Goal: Navigation & Orientation: Find specific page/section

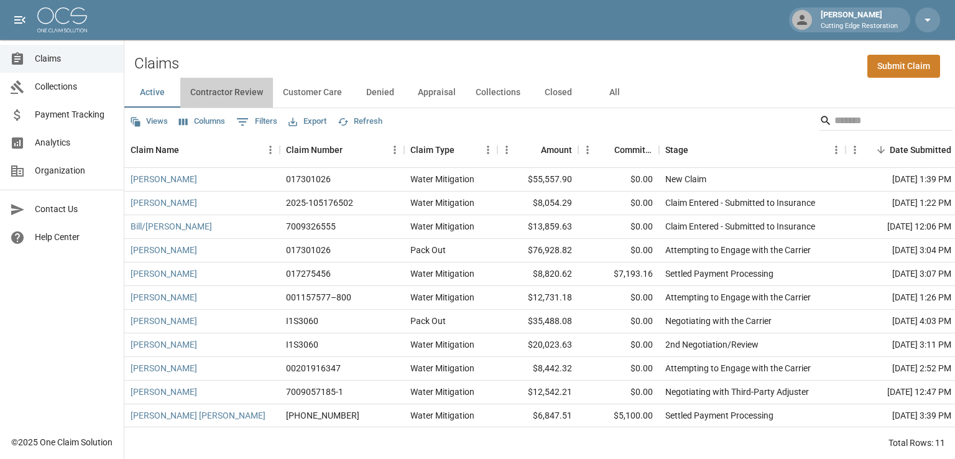
click at [212, 97] on button "Contractor Review" at bounding box center [226, 93] width 93 height 30
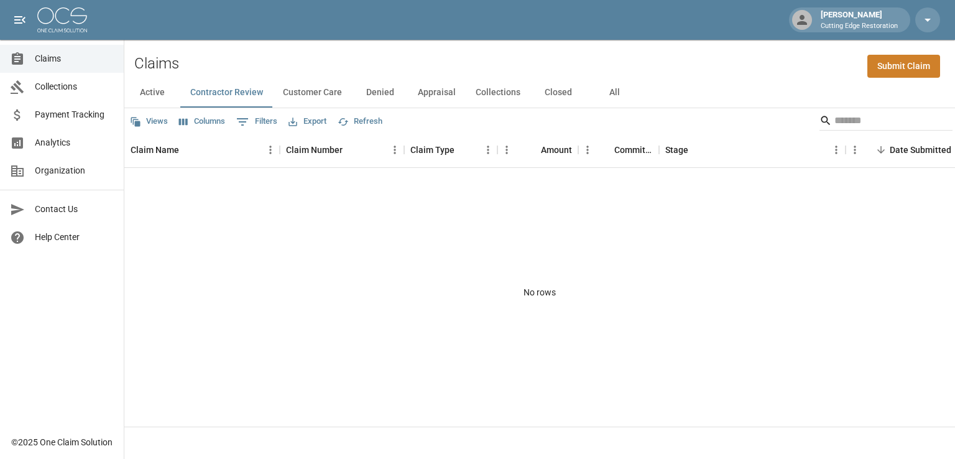
click at [313, 93] on button "Customer Care" at bounding box center [312, 93] width 79 height 30
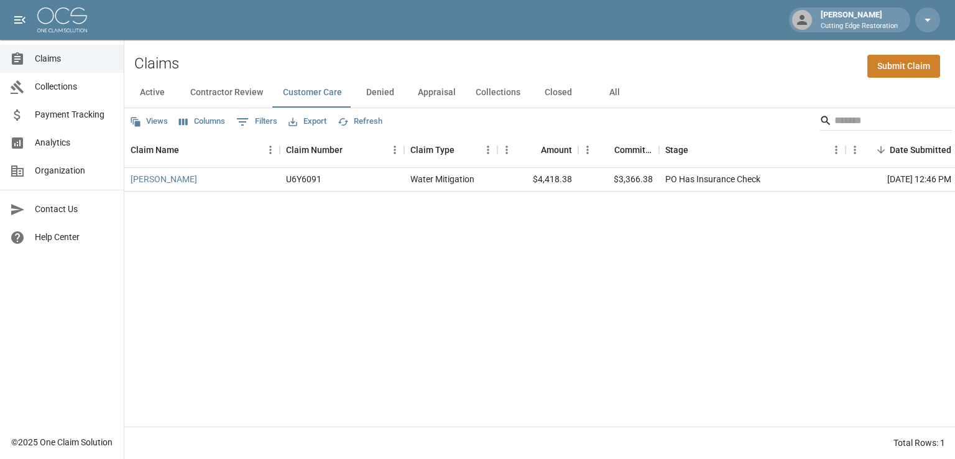
click at [377, 92] on button "Denied" at bounding box center [380, 93] width 56 height 30
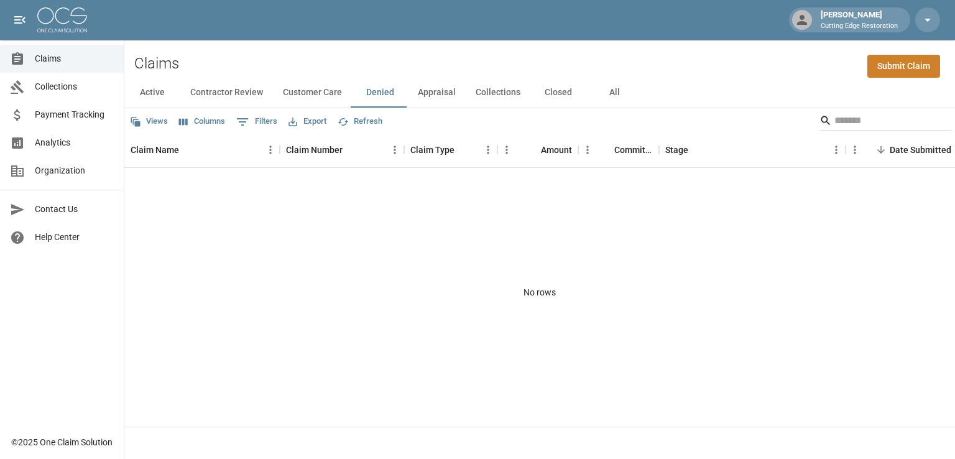
click at [444, 95] on button "Appraisal" at bounding box center [437, 93] width 58 height 30
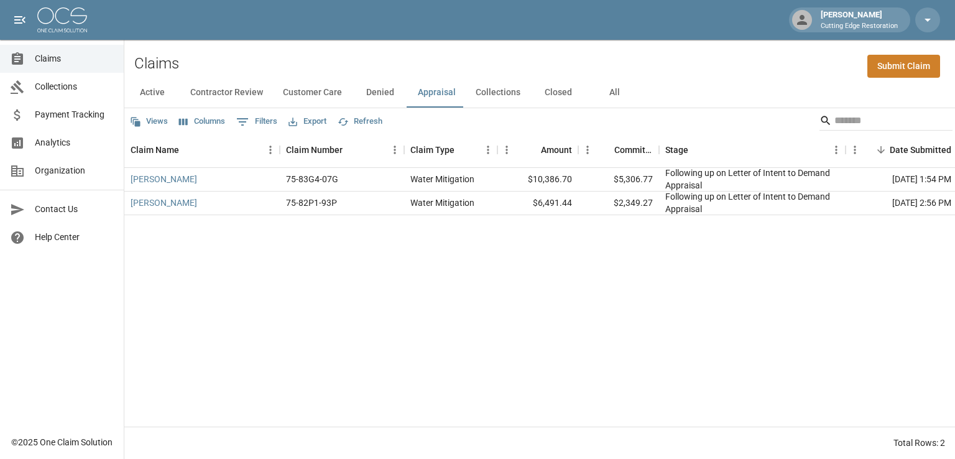
click at [495, 97] on button "Collections" at bounding box center [497, 93] width 65 height 30
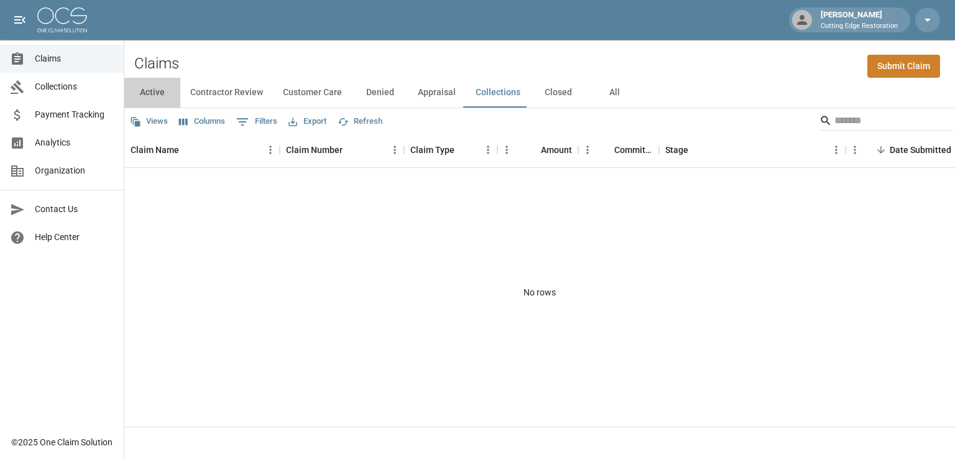
click at [159, 97] on button "Active" at bounding box center [152, 93] width 56 height 30
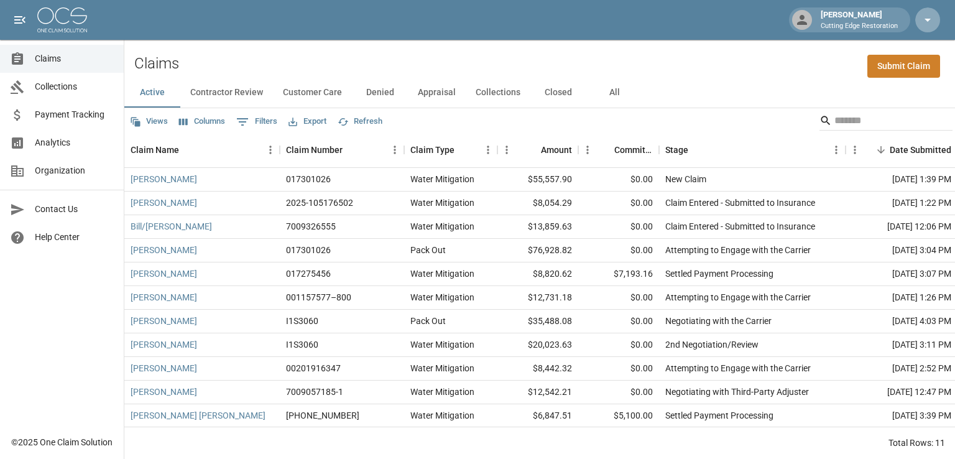
click at [922, 15] on icon "button" at bounding box center [927, 19] width 15 height 15
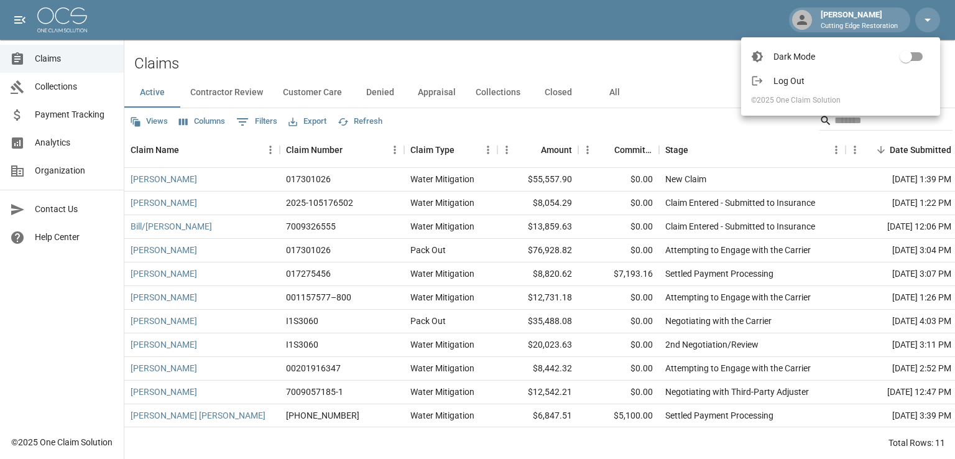
click at [801, 83] on span "Log Out" at bounding box center [851, 81] width 157 height 12
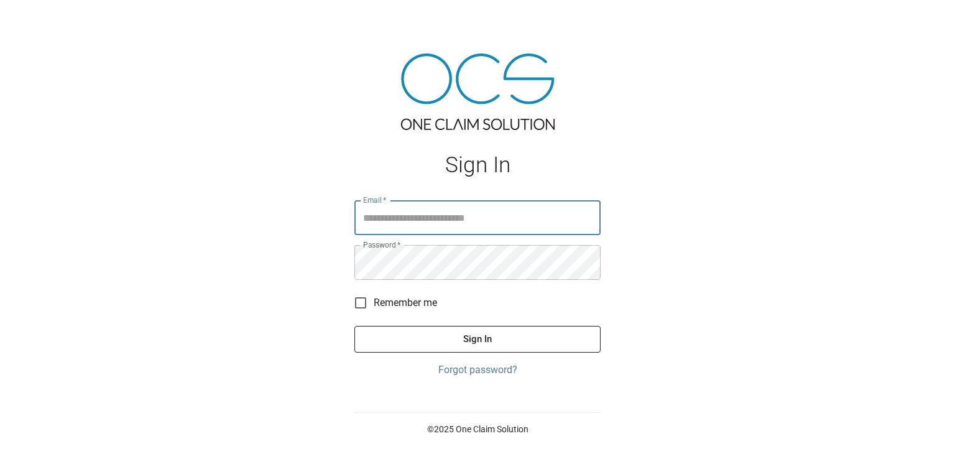
type input "**********"
